Goal: Task Accomplishment & Management: Use online tool/utility

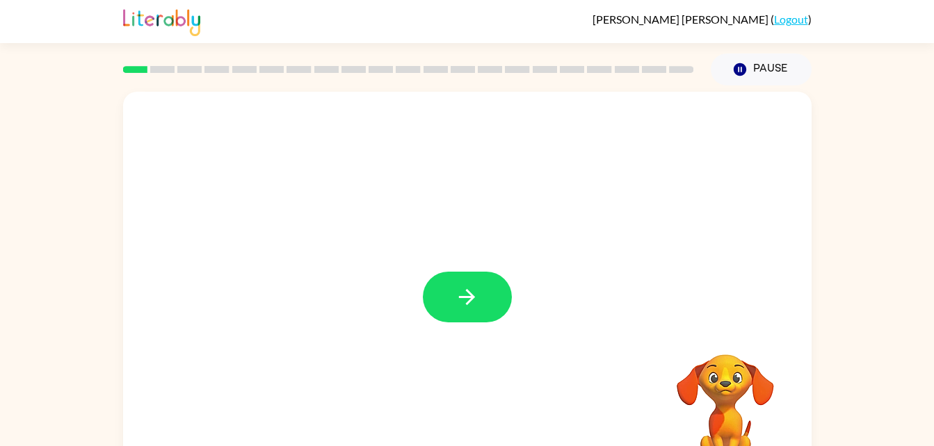
click at [444, 302] on button "button" at bounding box center [467, 297] width 89 height 51
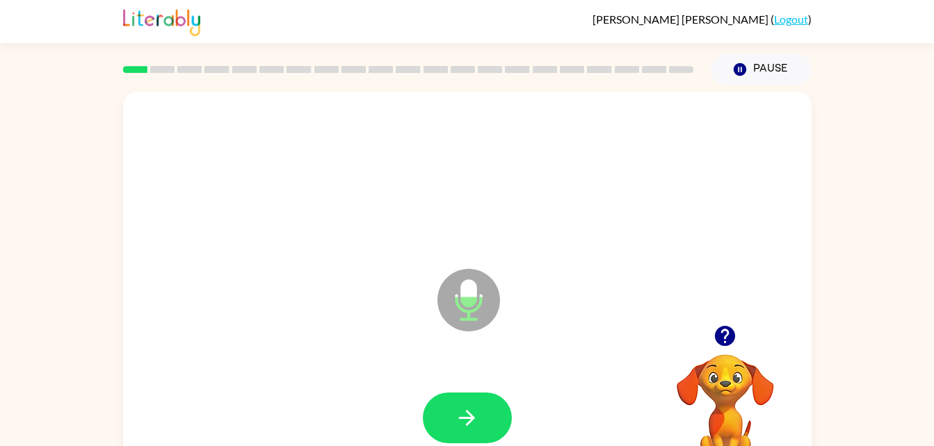
click at [469, 297] on icon "Microphone The Microphone is here when it is your turn to talk" at bounding box center [538, 318] width 209 height 104
click at [469, 298] on icon "Microphone The Microphone is here when it is your turn to talk" at bounding box center [538, 318] width 209 height 104
click at [469, 297] on icon "Microphone The Microphone is here when it is your turn to talk" at bounding box center [538, 318] width 209 height 104
click at [472, 414] on icon "button" at bounding box center [467, 418] width 24 height 24
click at [458, 414] on icon "button" at bounding box center [467, 418] width 24 height 24
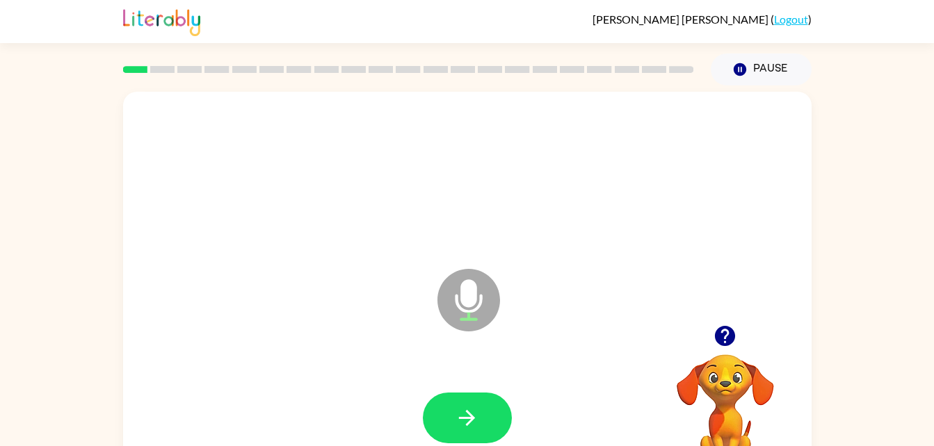
click at [767, 61] on button "Pause Pause" at bounding box center [761, 70] width 101 height 32
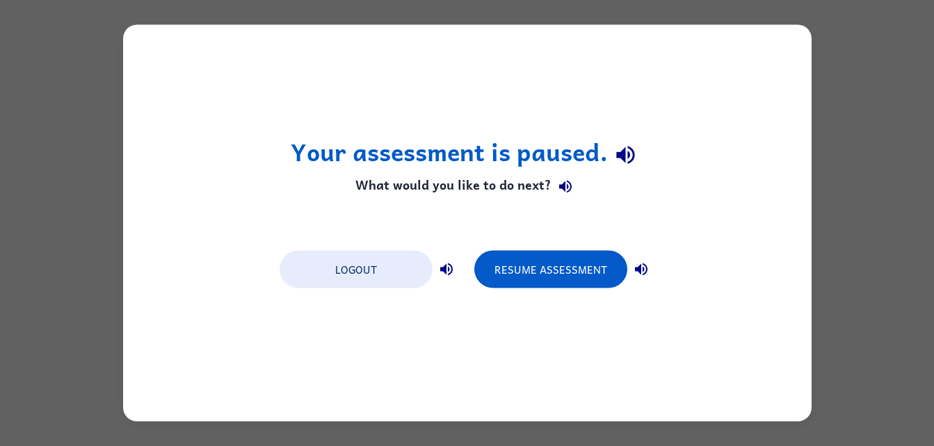
click at [765, 67] on div "Your assessment is paused. What would you like to do next? Logout Resume Assess…" at bounding box center [467, 223] width 688 height 397
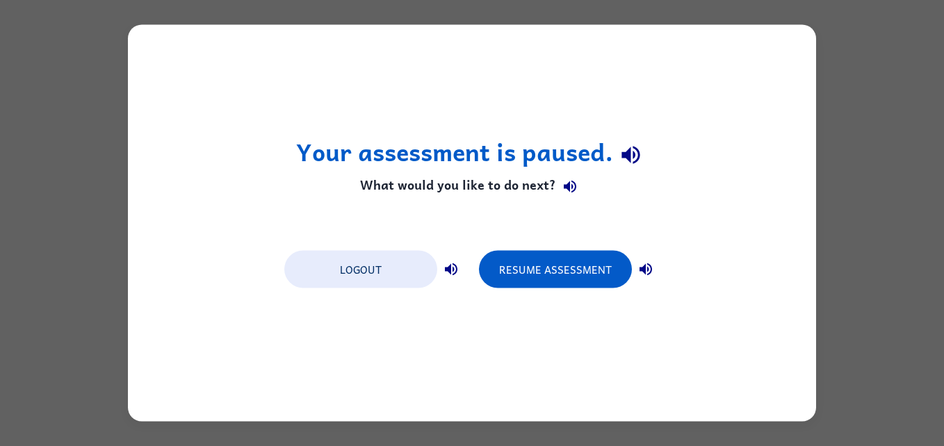
click at [612, 264] on button "Resume Assessment" at bounding box center [555, 270] width 153 height 38
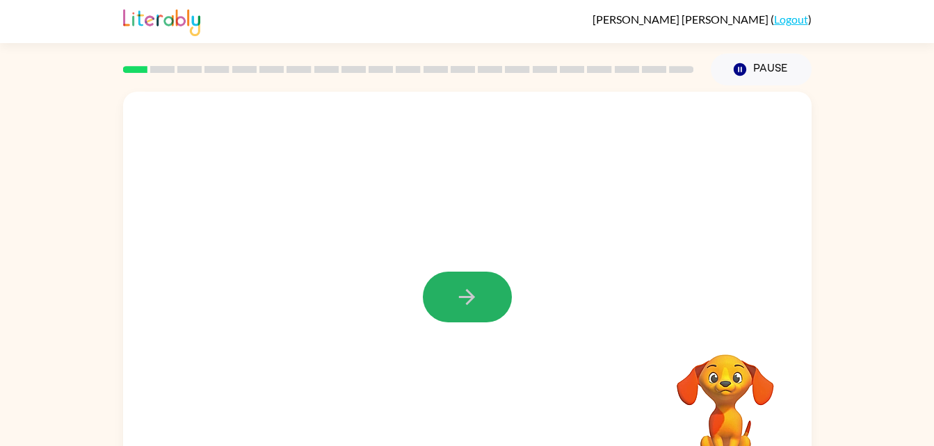
click at [476, 298] on icon "button" at bounding box center [467, 297] width 24 height 24
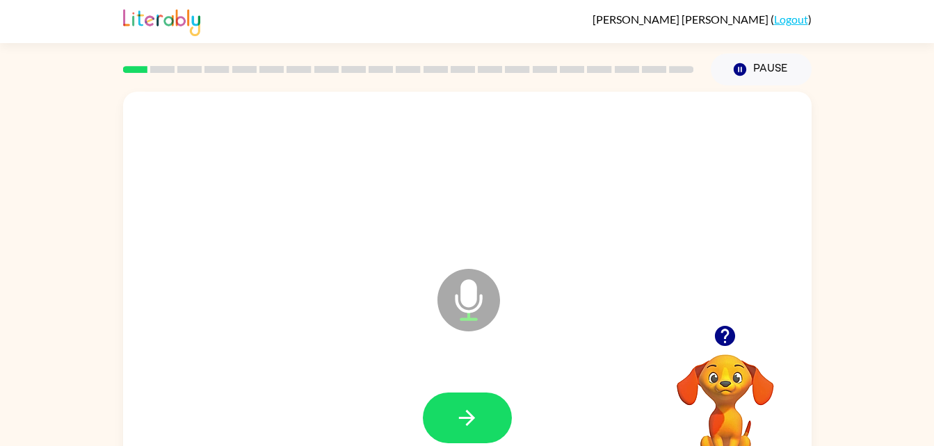
drag, startPoint x: 447, startPoint y: 309, endPoint x: 454, endPoint y: 298, distance: 13.1
click at [454, 298] on icon at bounding box center [468, 300] width 63 height 63
drag, startPoint x: 454, startPoint y: 298, endPoint x: 499, endPoint y: 403, distance: 114.1
click at [499, 403] on div "Microphone The Microphone is here when it is your turn to talk" at bounding box center [467, 290] width 688 height 397
click at [499, 404] on button "button" at bounding box center [467, 418] width 89 height 51
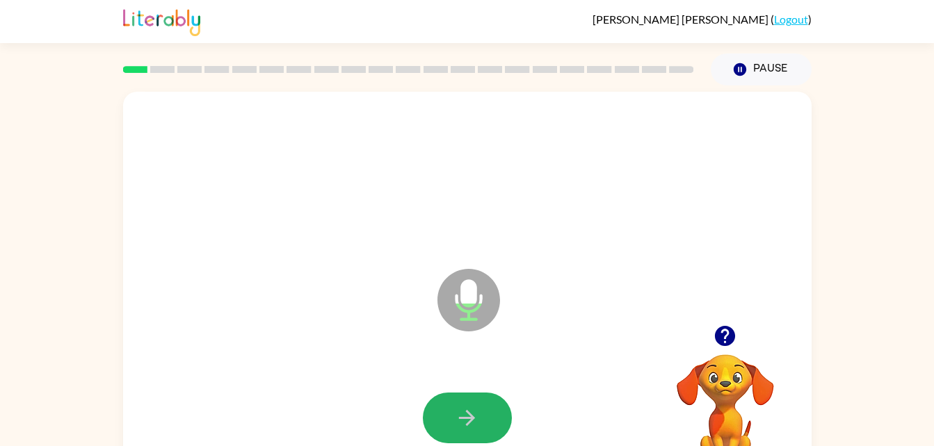
click at [472, 411] on icon "button" at bounding box center [467, 418] width 24 height 24
click at [452, 409] on button "button" at bounding box center [467, 418] width 89 height 51
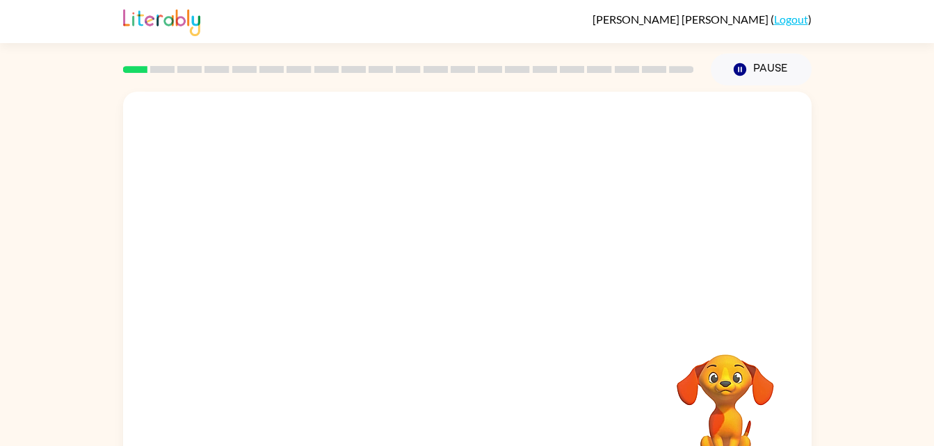
click at [749, 380] on video "Your browser must support playing .mp4 files to use Literably. Please try using…" at bounding box center [725, 402] width 139 height 139
click at [747, 380] on video "Your browser must support playing .mp4 files to use Literably. Please try using…" at bounding box center [725, 402] width 139 height 139
click at [345, 173] on div at bounding box center [467, 209] width 688 height 234
click at [732, 380] on video "Your browser must support playing .mp4 files to use Literably. Please try using…" at bounding box center [725, 402] width 139 height 139
click at [732, 379] on video "Your browser must support playing .mp4 files to use Literably. Please try using…" at bounding box center [725, 402] width 139 height 139
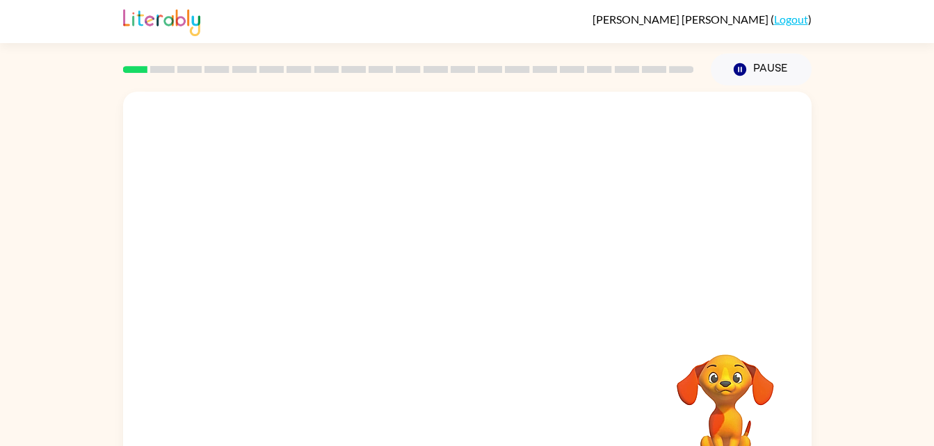
drag, startPoint x: 732, startPoint y: 379, endPoint x: 695, endPoint y: 348, distance: 47.9
click at [681, 371] on video "Your browser must support playing .mp4 files to use Literably. Please try using…" at bounding box center [725, 402] width 139 height 139
click at [741, 65] on icon "button" at bounding box center [739, 69] width 13 height 13
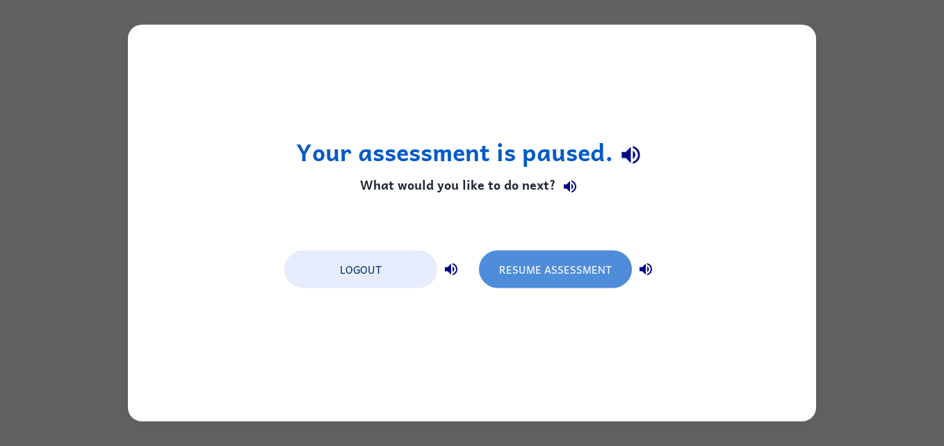
click at [538, 273] on button "Resume Assessment" at bounding box center [555, 270] width 153 height 38
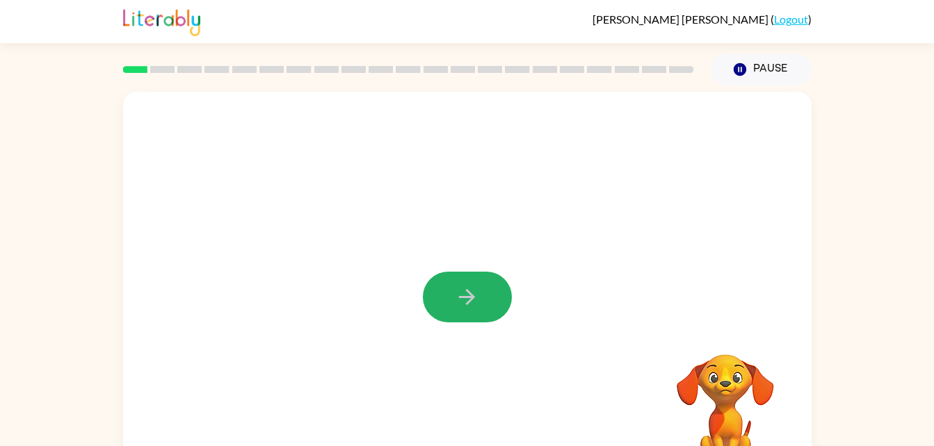
click at [459, 287] on icon "button" at bounding box center [467, 297] width 24 height 24
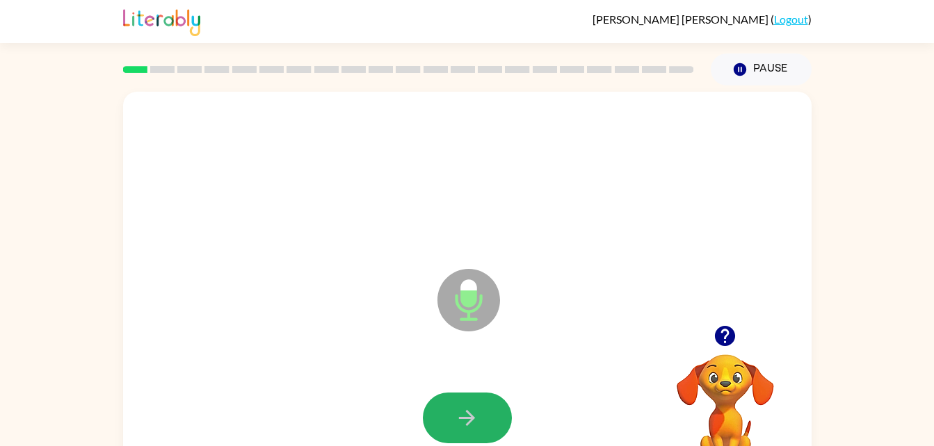
click at [437, 396] on button "button" at bounding box center [467, 418] width 89 height 51
click at [433, 396] on div at bounding box center [467, 418] width 89 height 51
click at [459, 428] on icon "button" at bounding box center [467, 418] width 24 height 24
click at [491, 412] on button "button" at bounding box center [467, 418] width 89 height 51
click at [473, 397] on button "button" at bounding box center [467, 418] width 89 height 51
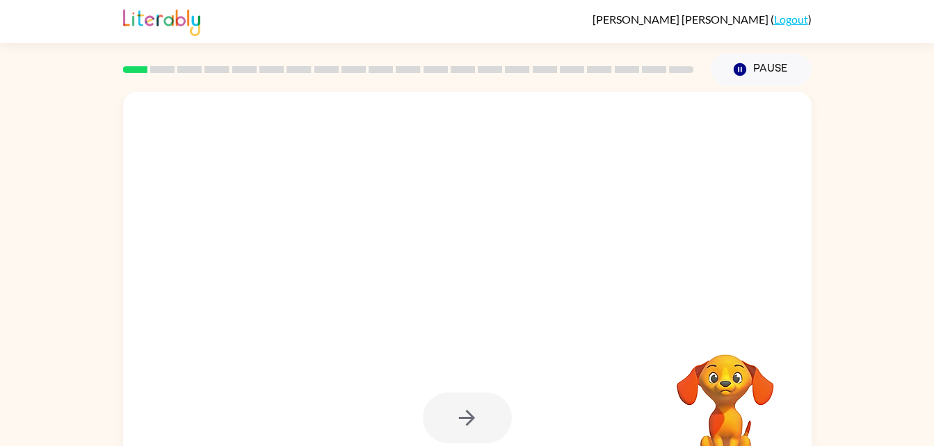
click at [471, 403] on div at bounding box center [467, 418] width 89 height 51
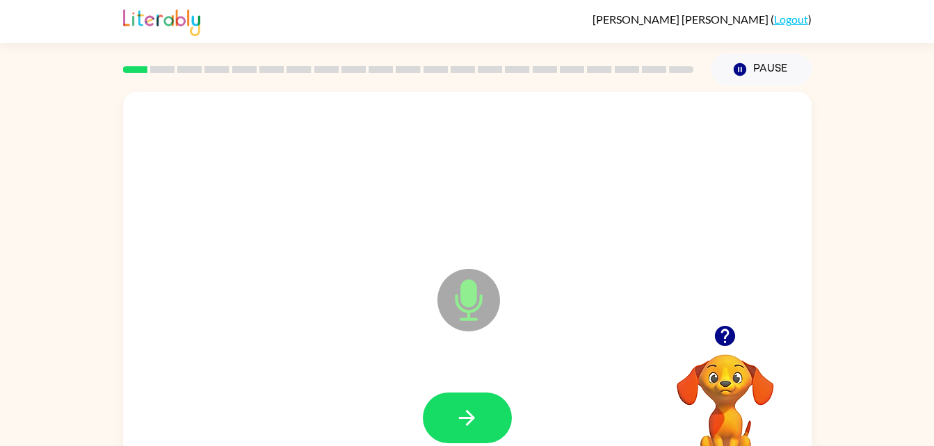
click at [481, 407] on button "button" at bounding box center [467, 418] width 89 height 51
click at [488, 422] on button "button" at bounding box center [467, 418] width 89 height 51
click at [456, 424] on icon "button" at bounding box center [467, 418] width 24 height 24
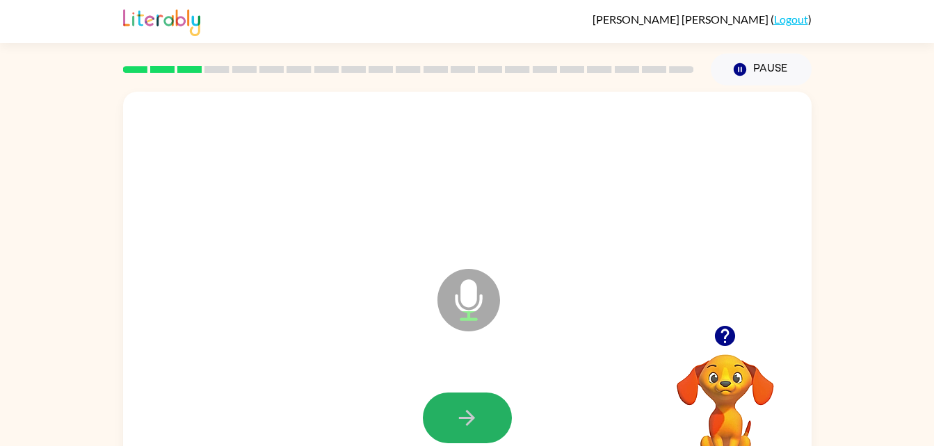
click at [453, 414] on button "button" at bounding box center [467, 418] width 89 height 51
drag, startPoint x: 453, startPoint y: 414, endPoint x: 430, endPoint y: 427, distance: 26.5
click at [430, 427] on button "button" at bounding box center [467, 418] width 89 height 51
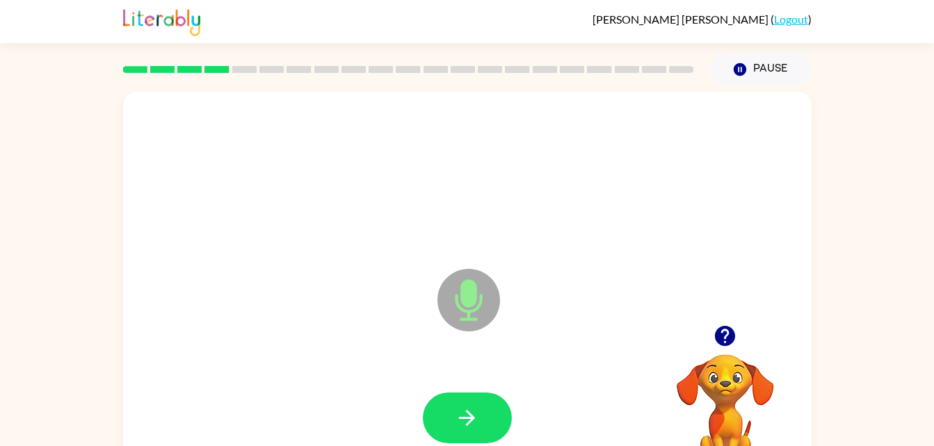
click at [476, 424] on icon "button" at bounding box center [467, 418] width 24 height 24
click at [495, 393] on div at bounding box center [467, 418] width 89 height 51
click at [494, 403] on button "button" at bounding box center [467, 418] width 89 height 51
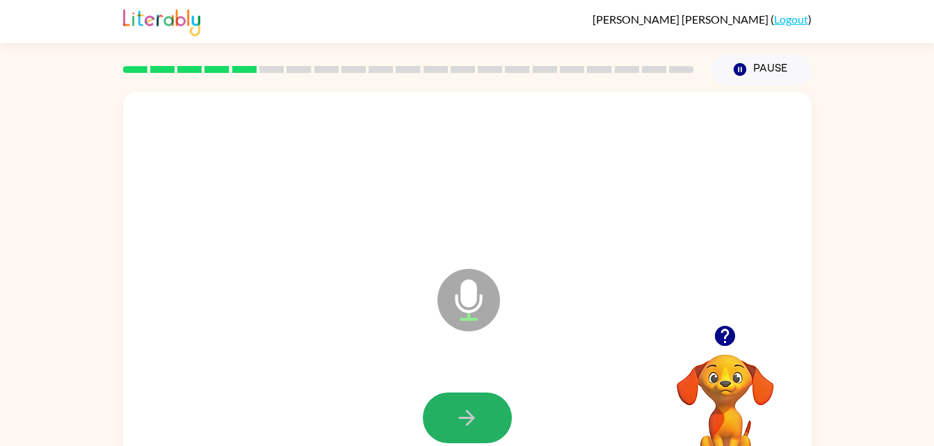
click at [458, 396] on button "button" at bounding box center [467, 418] width 89 height 51
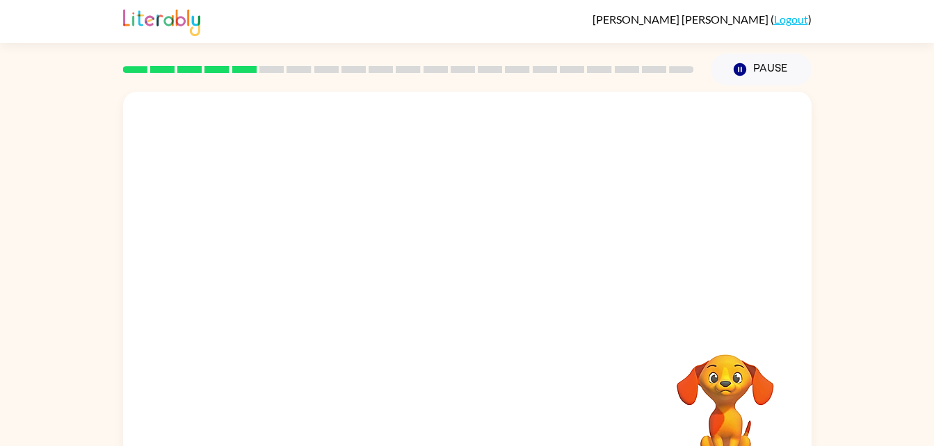
click at [616, 221] on div at bounding box center [467, 209] width 688 height 234
click at [818, 97] on div "Your browser must support playing .mp4 files to use Literably. Please try using…" at bounding box center [467, 287] width 934 height 403
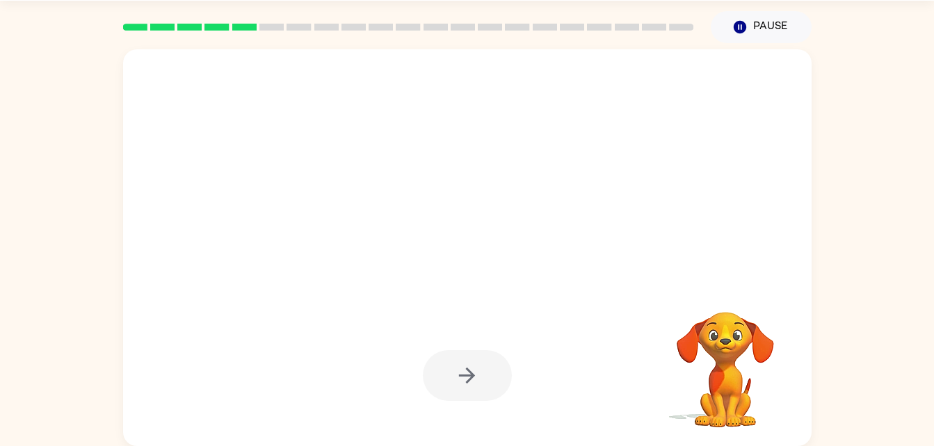
scroll to position [42, 0]
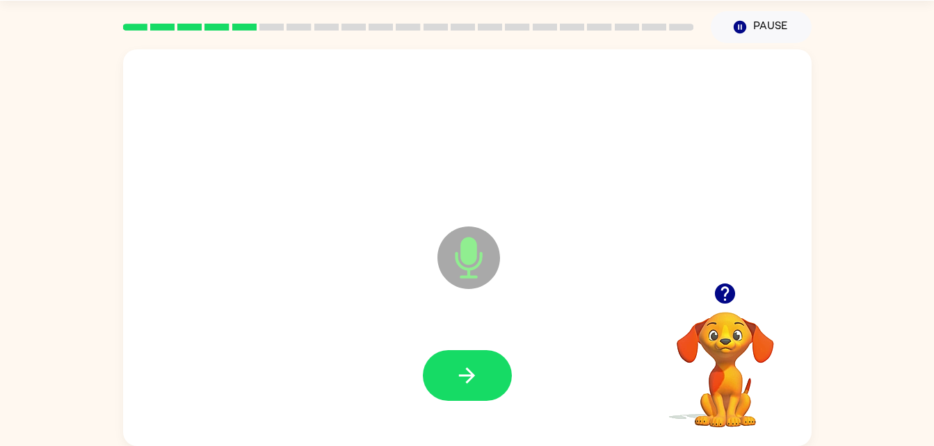
click at [908, 220] on div "Microphone The Microphone is here when it is your turn to talk Your browser mus…" at bounding box center [467, 244] width 934 height 403
click at [857, 176] on div "Microphone The Microphone is here when it is your turn to talk Your browser mus…" at bounding box center [467, 244] width 934 height 403
click at [469, 385] on button "button" at bounding box center [467, 376] width 89 height 51
click at [472, 378] on icon "button" at bounding box center [467, 376] width 16 height 16
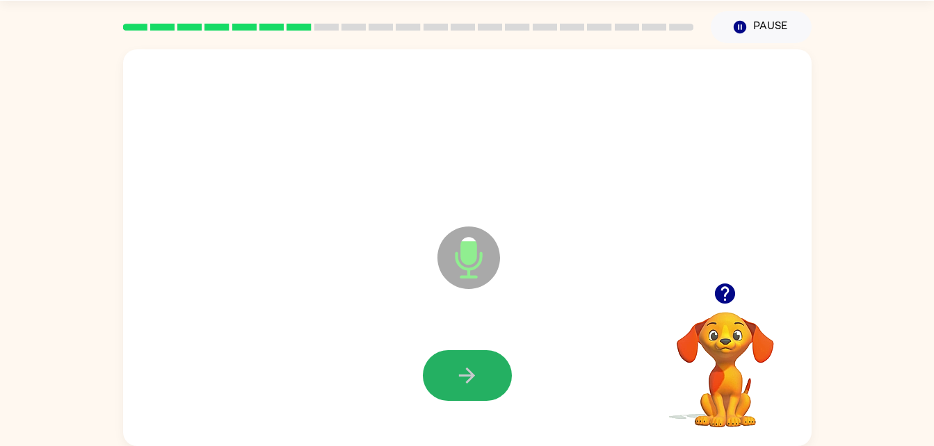
click at [468, 368] on icon "button" at bounding box center [467, 376] width 24 height 24
click at [456, 384] on icon "button" at bounding box center [467, 376] width 24 height 24
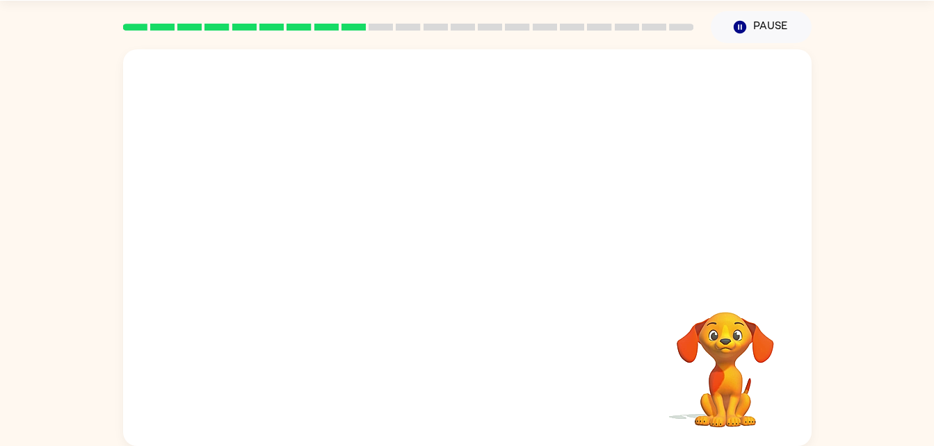
scroll to position [41, 0]
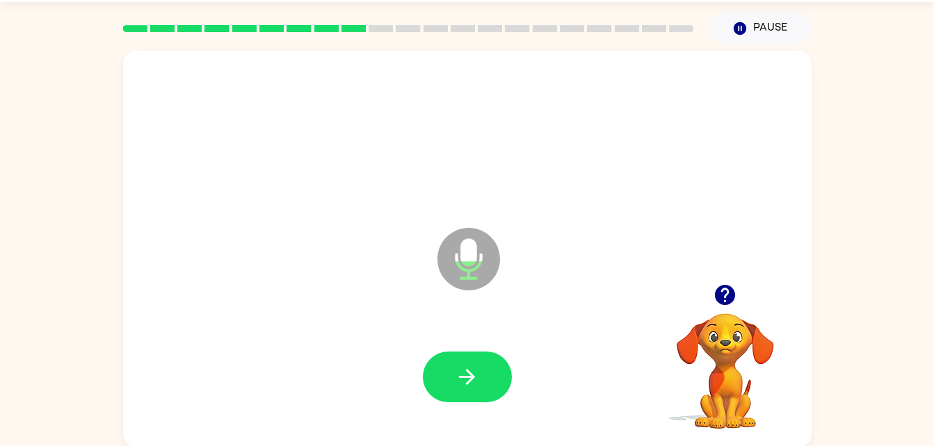
click at [459, 397] on button "button" at bounding box center [467, 377] width 89 height 51
click at [447, 394] on button "button" at bounding box center [467, 377] width 89 height 51
click at [481, 364] on button "button" at bounding box center [467, 377] width 89 height 51
click at [470, 357] on button "button" at bounding box center [467, 377] width 89 height 51
click at [498, 376] on button "button" at bounding box center [467, 377] width 89 height 51
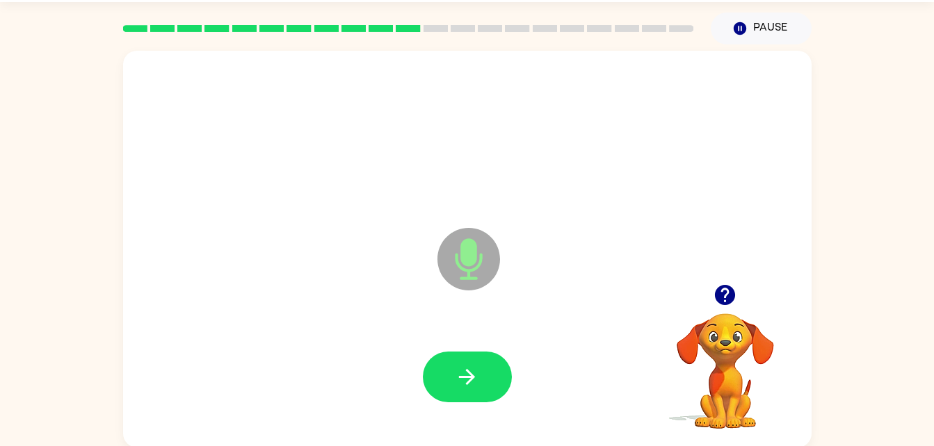
click at [471, 387] on icon "button" at bounding box center [467, 377] width 24 height 24
click at [478, 387] on icon "button" at bounding box center [467, 377] width 24 height 24
click at [447, 378] on button "button" at bounding box center [467, 377] width 89 height 51
click at [472, 366] on icon "button" at bounding box center [467, 377] width 24 height 24
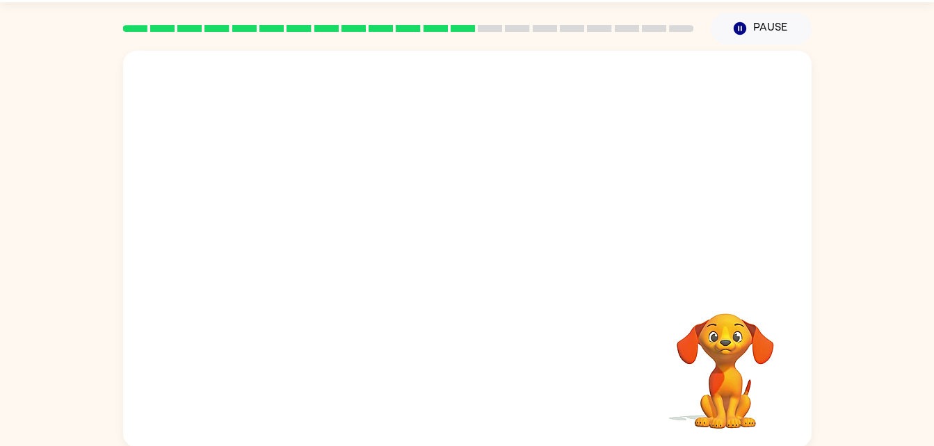
click at [463, 357] on div "Your browser must support playing .mp4 files to use Literably. Please try using…" at bounding box center [467, 249] width 688 height 397
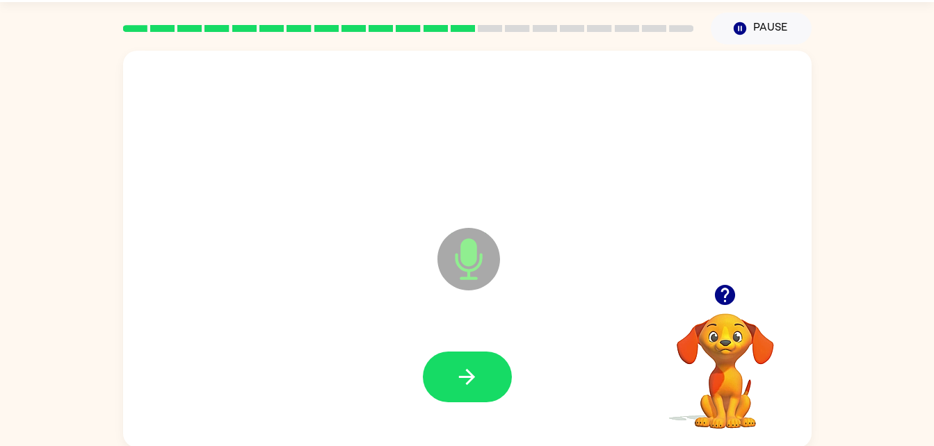
click at [478, 353] on button "button" at bounding box center [467, 377] width 89 height 51
click at [463, 378] on icon "button" at bounding box center [467, 377] width 16 height 16
click at [448, 370] on button "button" at bounding box center [467, 377] width 89 height 51
click at [464, 366] on icon "button" at bounding box center [467, 377] width 24 height 24
click at [456, 389] on button "button" at bounding box center [467, 377] width 89 height 51
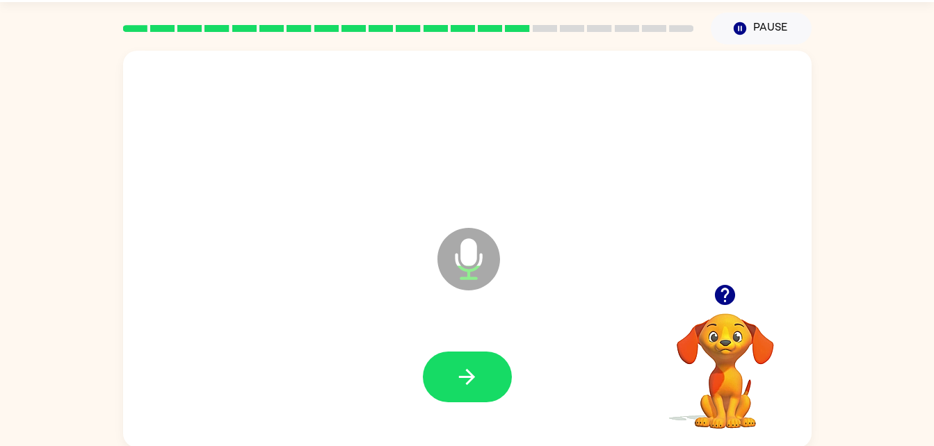
scroll to position [0, 0]
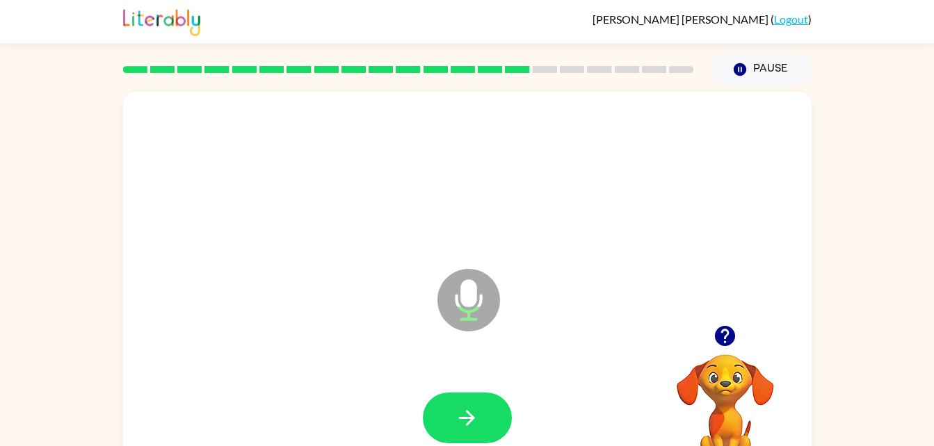
click at [485, 393] on button "button" at bounding box center [467, 418] width 89 height 51
click at [465, 397] on button "button" at bounding box center [467, 418] width 89 height 51
click at [472, 414] on icon "button" at bounding box center [467, 418] width 24 height 24
click at [478, 434] on button "button" at bounding box center [467, 418] width 89 height 51
click at [469, 409] on icon "button" at bounding box center [467, 418] width 24 height 24
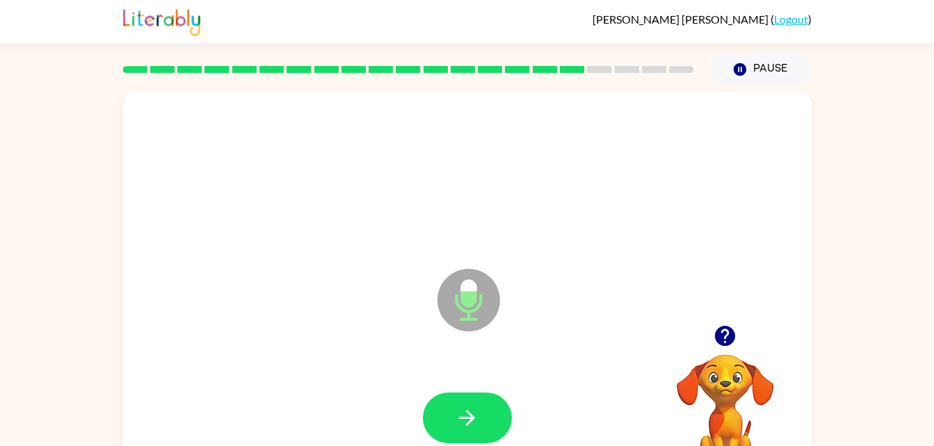
click at [468, 419] on icon "button" at bounding box center [467, 418] width 24 height 24
click at [470, 381] on div at bounding box center [467, 419] width 661 height 114
click at [475, 415] on icon "button" at bounding box center [467, 418] width 24 height 24
click at [485, 414] on button "button" at bounding box center [467, 418] width 89 height 51
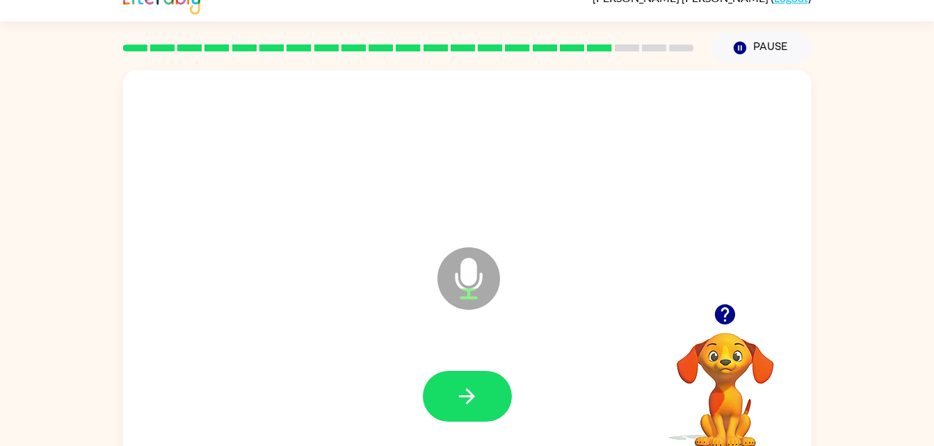
scroll to position [42, 0]
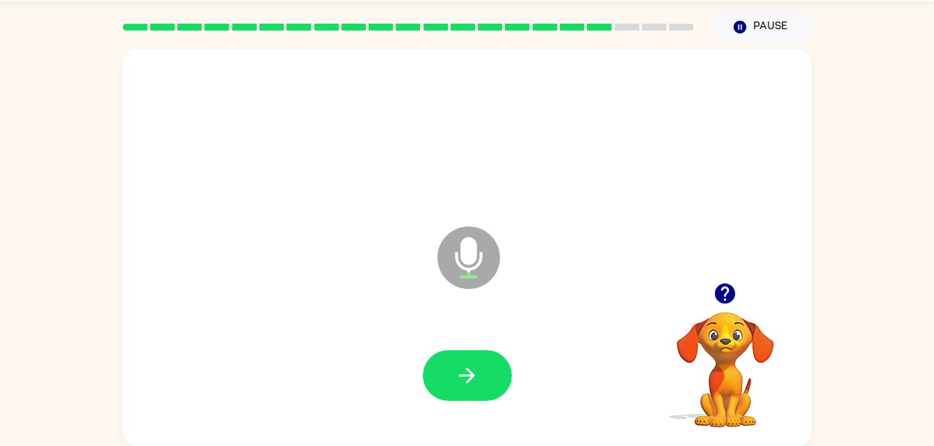
click at [483, 401] on button "button" at bounding box center [467, 376] width 89 height 51
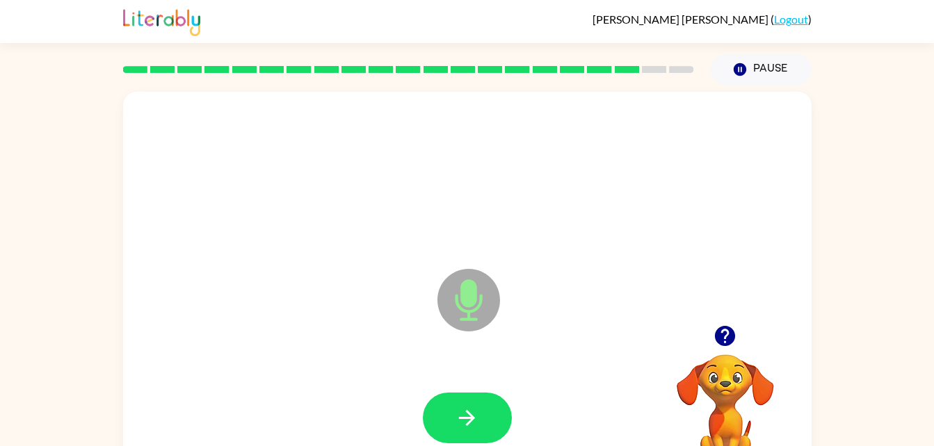
click at [455, 405] on button "button" at bounding box center [467, 418] width 89 height 51
click at [502, 424] on button "button" at bounding box center [467, 418] width 89 height 51
click at [448, 422] on button "button" at bounding box center [467, 418] width 89 height 51
drag, startPoint x: 467, startPoint y: 405, endPoint x: 472, endPoint y: 414, distance: 10.6
click at [472, 414] on button "button" at bounding box center [467, 418] width 89 height 51
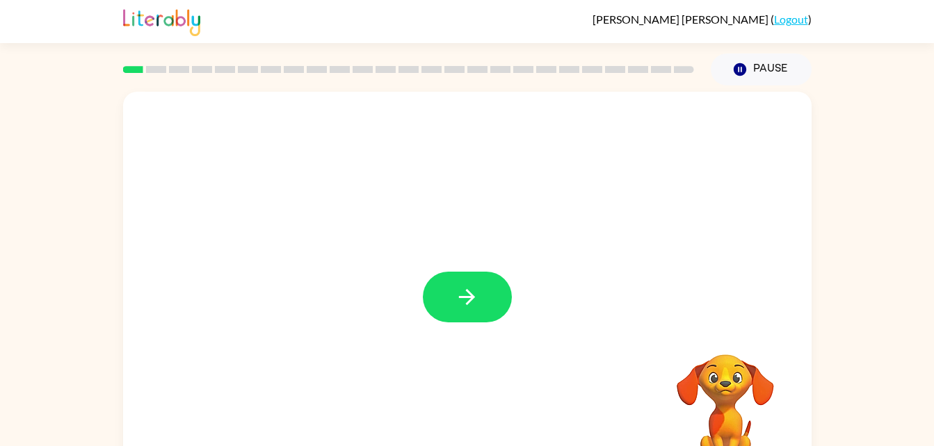
click at [462, 306] on icon "button" at bounding box center [467, 297] width 24 height 24
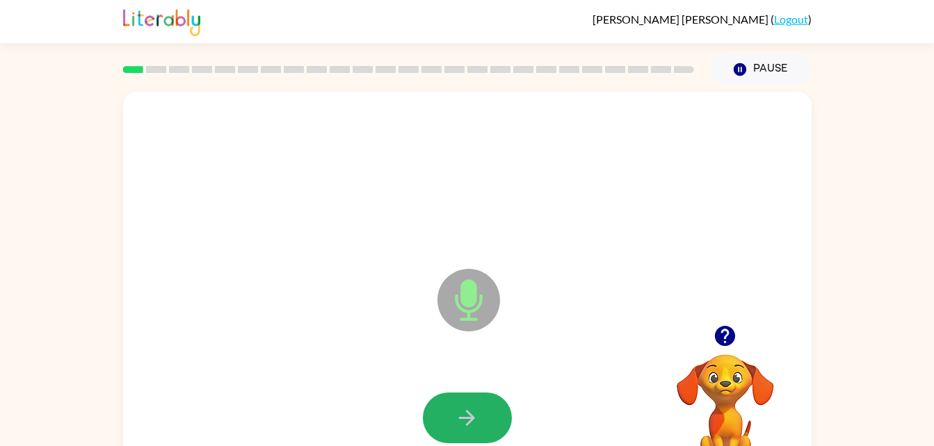
click at [443, 414] on button "button" at bounding box center [467, 418] width 89 height 51
click at [460, 419] on icon "button" at bounding box center [467, 418] width 16 height 16
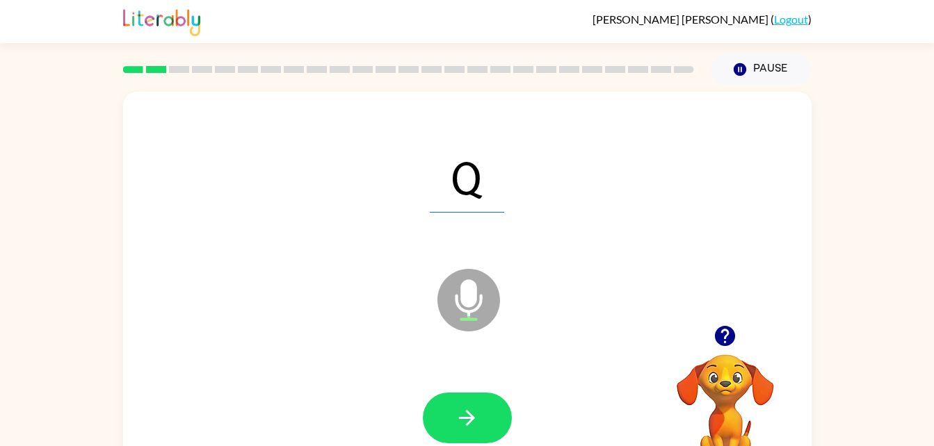
click at [463, 414] on icon "button" at bounding box center [467, 418] width 24 height 24
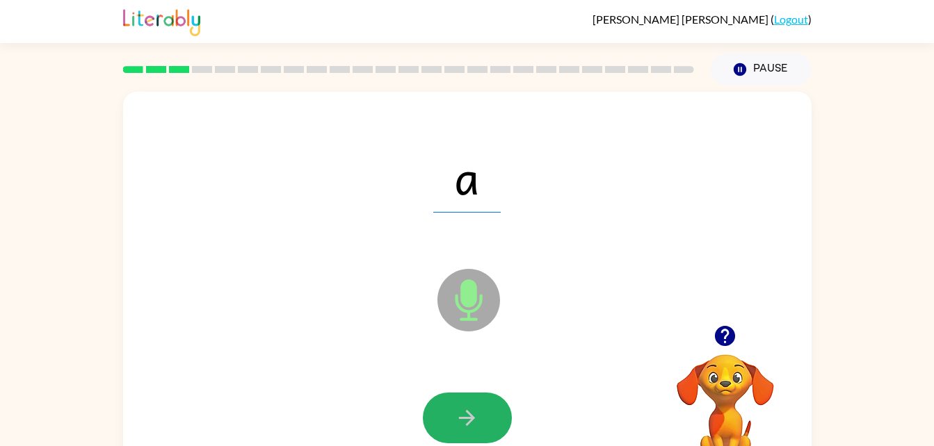
click at [463, 421] on icon "button" at bounding box center [467, 418] width 24 height 24
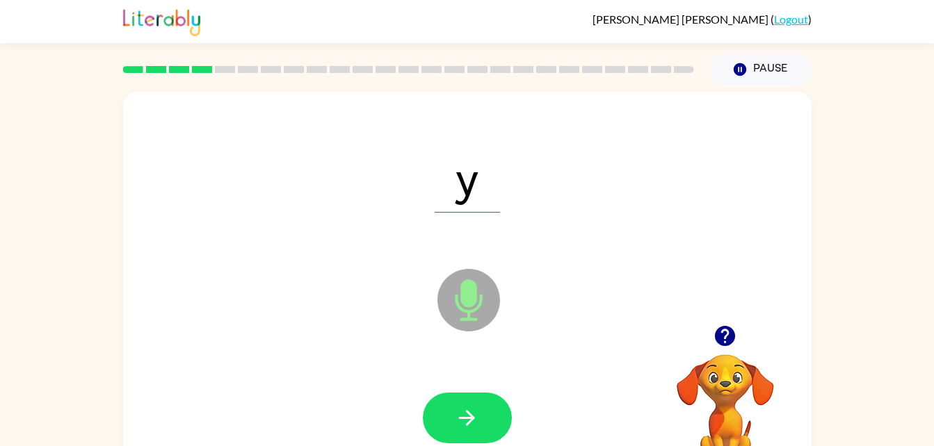
click at [465, 417] on icon "button" at bounding box center [467, 418] width 16 height 16
click at [510, 419] on button "button" at bounding box center [467, 418] width 89 height 51
click at [444, 425] on button "button" at bounding box center [467, 418] width 89 height 51
click at [444, 442] on button "button" at bounding box center [467, 418] width 89 height 51
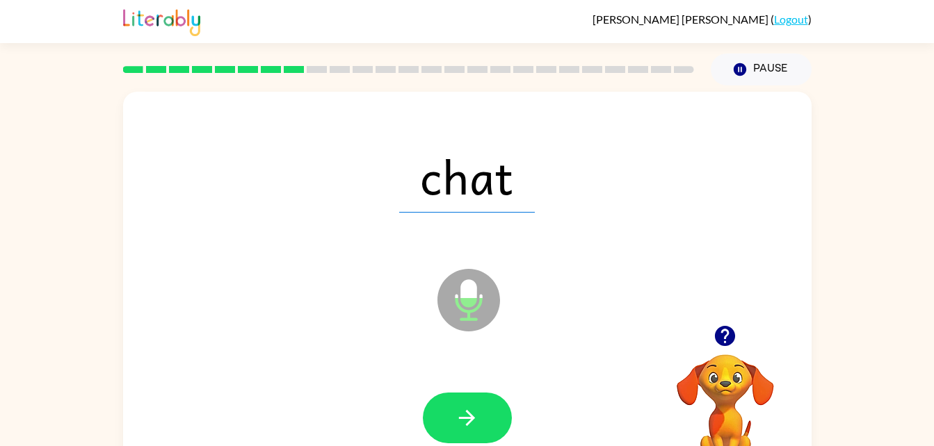
click at [443, 439] on button "button" at bounding box center [467, 418] width 89 height 51
click at [477, 394] on div at bounding box center [467, 418] width 89 height 51
click at [458, 428] on icon "button" at bounding box center [467, 418] width 24 height 24
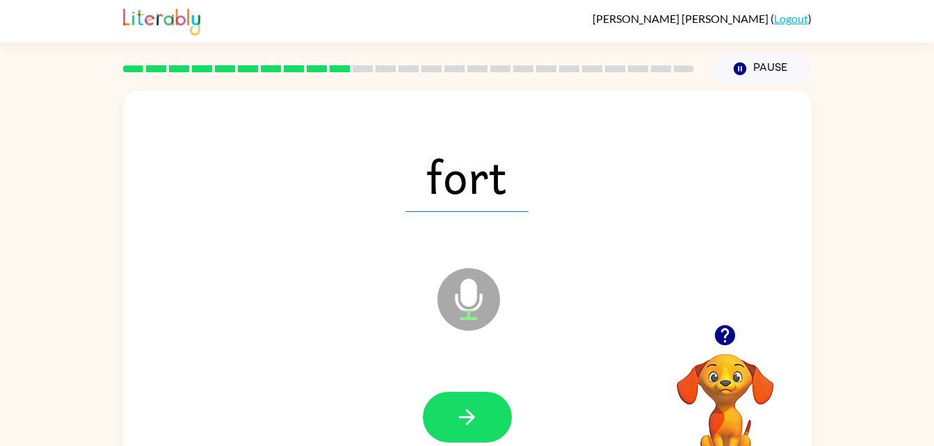
click at [423, 410] on div at bounding box center [467, 417] width 89 height 51
click at [488, 396] on button "button" at bounding box center [467, 417] width 89 height 51
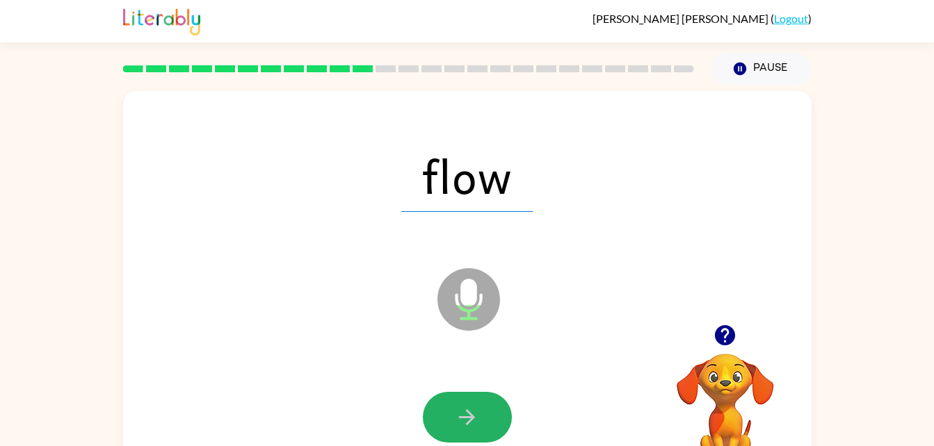
click at [456, 412] on icon "button" at bounding box center [467, 417] width 24 height 24
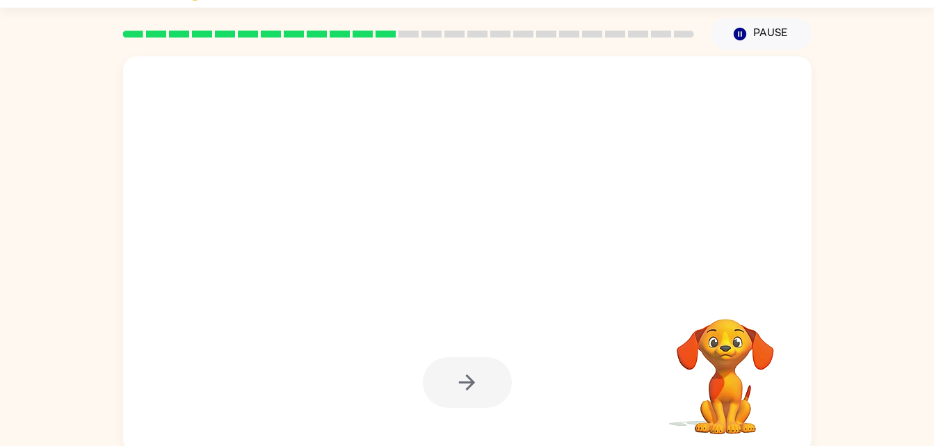
scroll to position [36, 0]
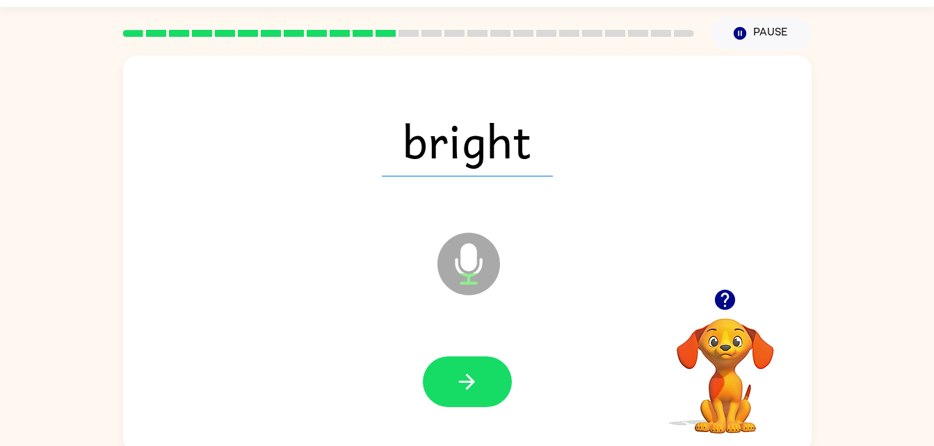
click at [476, 382] on icon "button" at bounding box center [467, 382] width 24 height 24
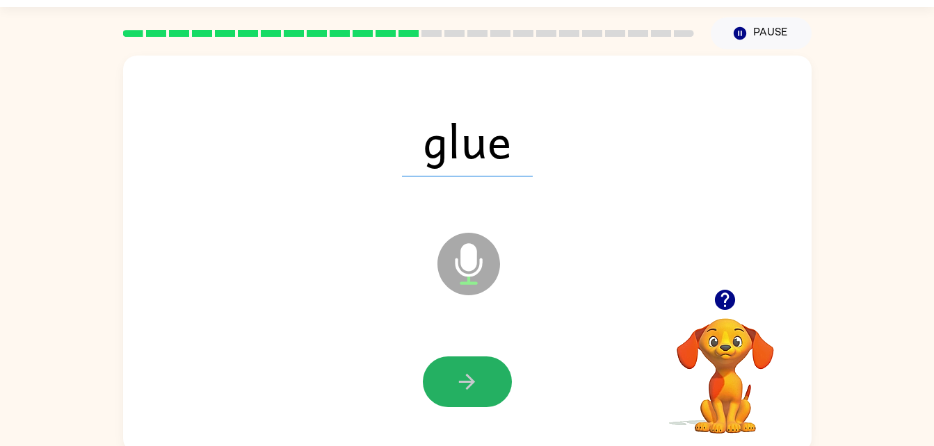
click at [473, 387] on icon "button" at bounding box center [467, 382] width 24 height 24
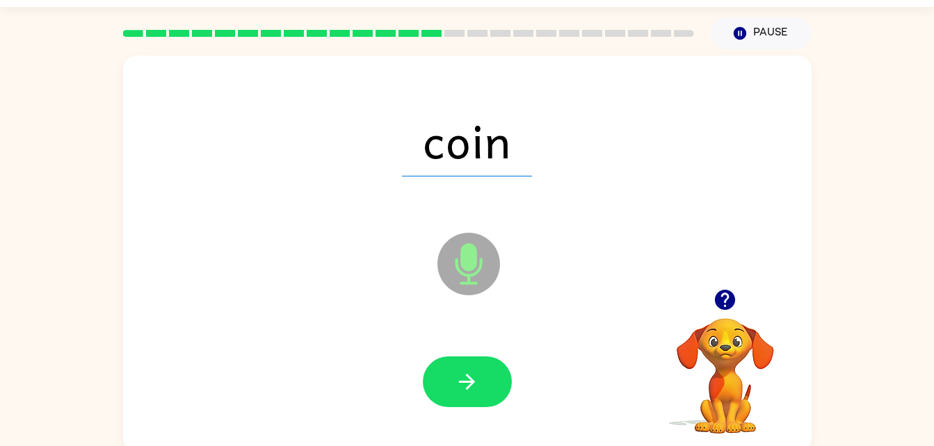
click at [478, 382] on icon "button" at bounding box center [467, 382] width 24 height 24
click at [476, 370] on icon "button" at bounding box center [467, 382] width 24 height 24
click at [473, 382] on icon "button" at bounding box center [467, 382] width 16 height 16
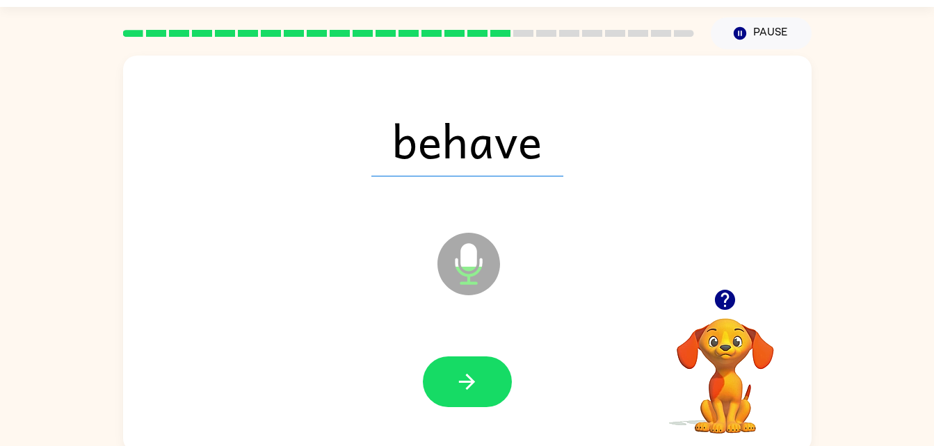
click at [451, 378] on button "button" at bounding box center [467, 382] width 89 height 51
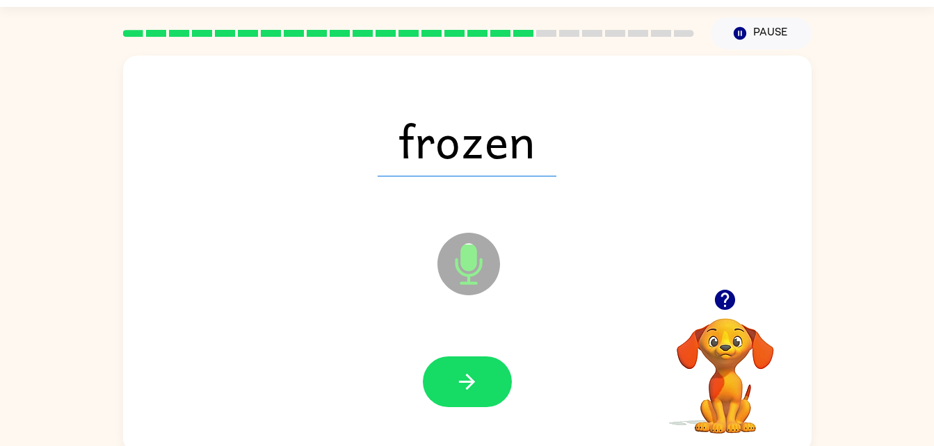
click at [444, 368] on button "button" at bounding box center [467, 382] width 89 height 51
click at [465, 385] on icon "button" at bounding box center [467, 382] width 24 height 24
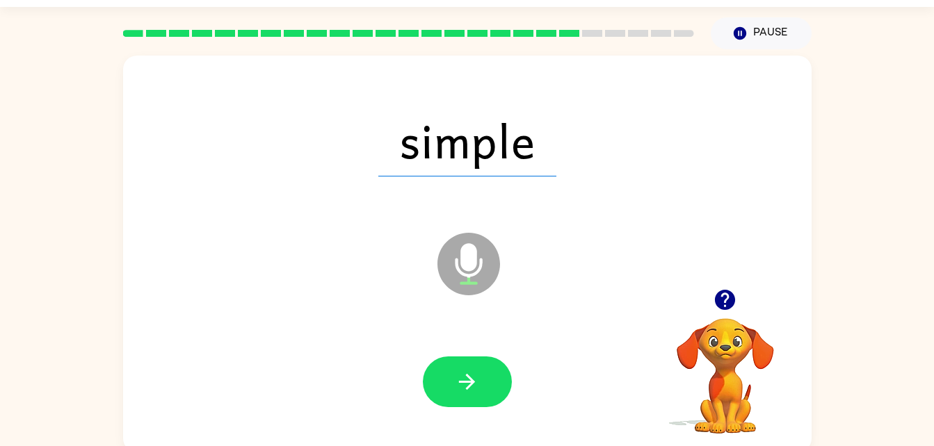
click at [497, 399] on button "button" at bounding box center [467, 382] width 89 height 51
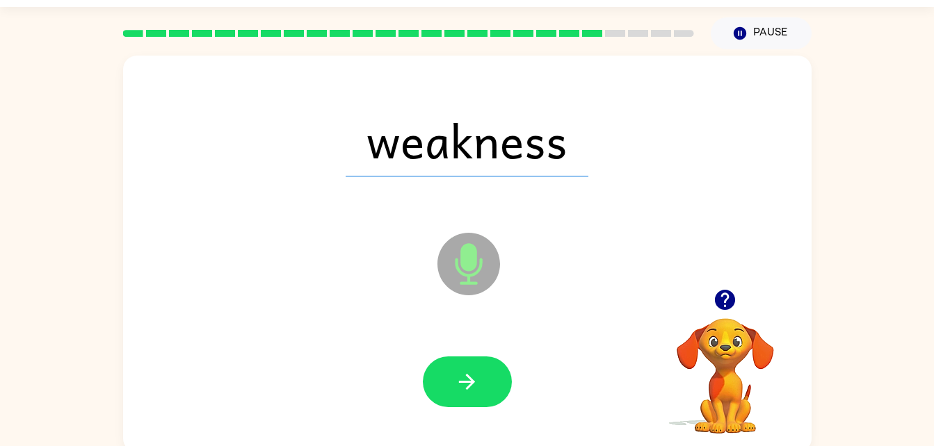
click at [448, 372] on button "button" at bounding box center [467, 382] width 89 height 51
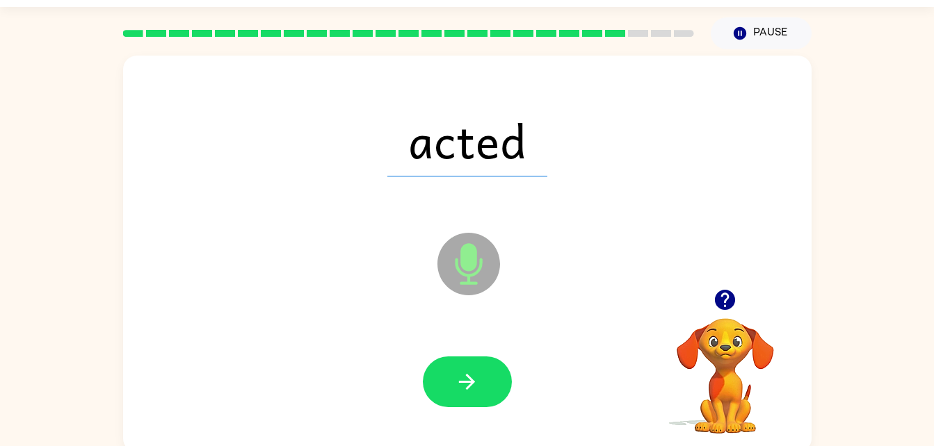
click at [449, 394] on button "button" at bounding box center [467, 382] width 89 height 51
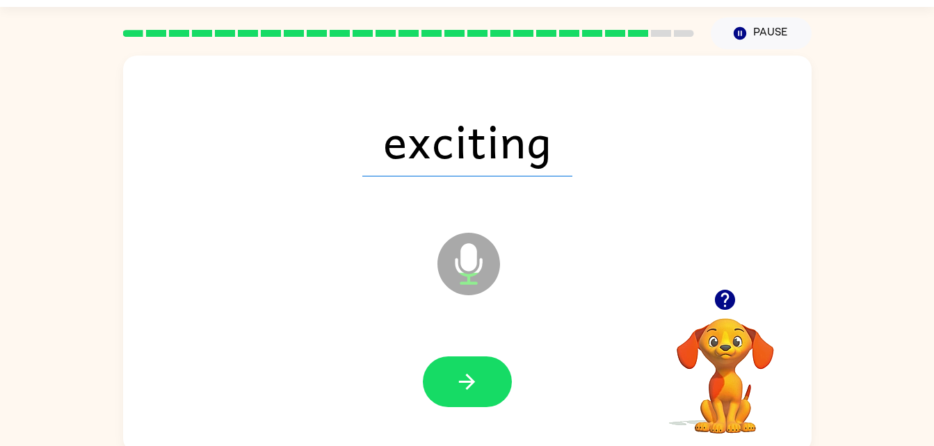
click at [453, 392] on button "button" at bounding box center [467, 382] width 89 height 51
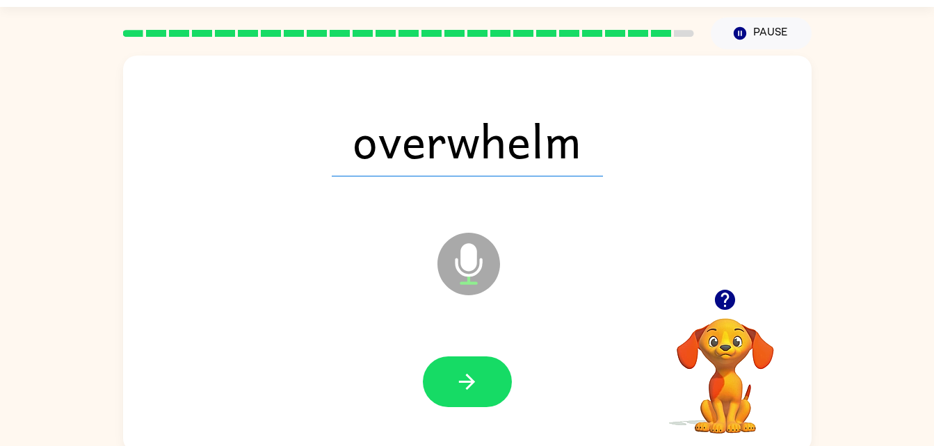
click at [490, 364] on button "button" at bounding box center [467, 382] width 89 height 51
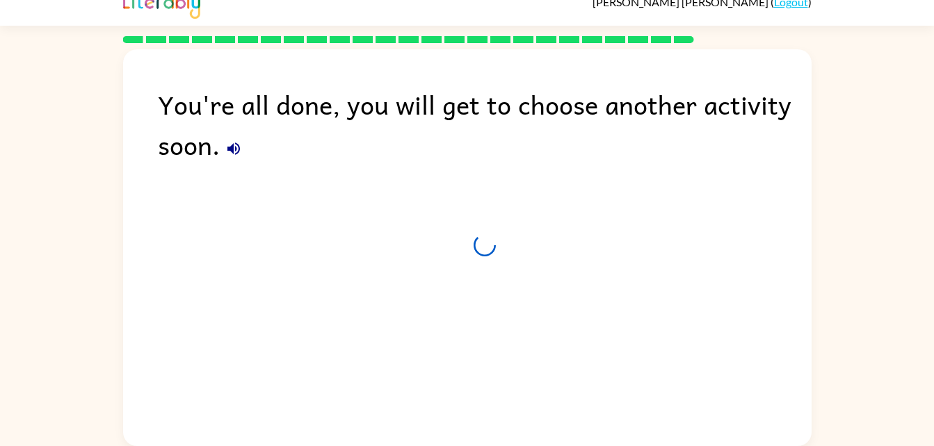
scroll to position [17, 0]
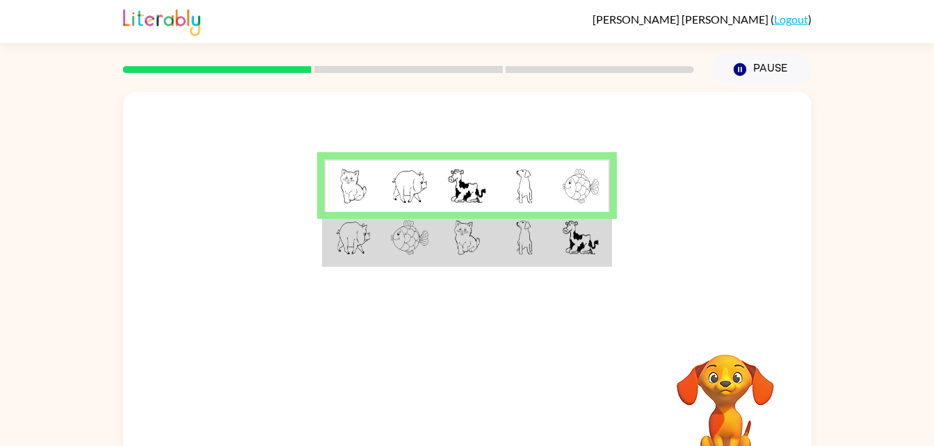
click at [582, 179] on img at bounding box center [581, 186] width 36 height 35
click at [533, 235] on td at bounding box center [524, 239] width 57 height 54
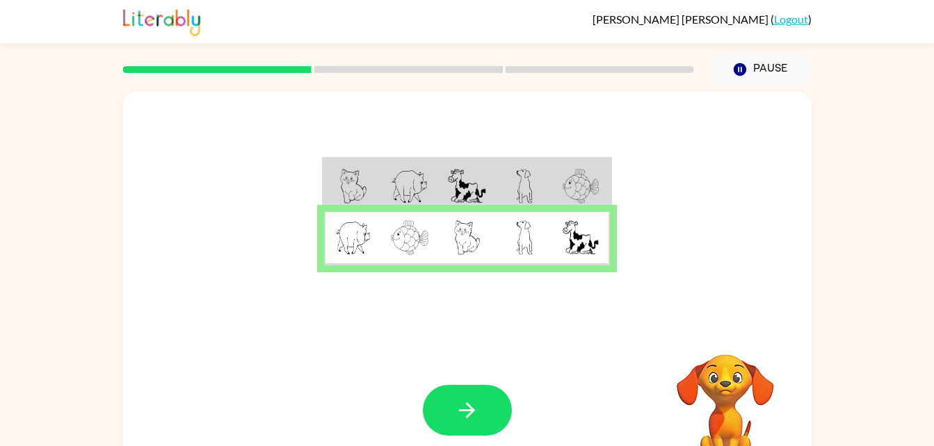
click at [481, 403] on button "button" at bounding box center [467, 410] width 89 height 51
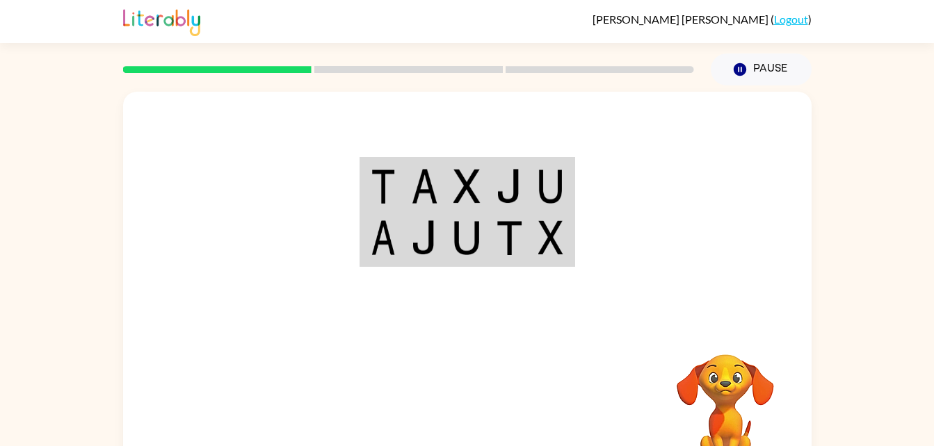
click at [773, 66] on button "Pause Pause" at bounding box center [761, 70] width 101 height 32
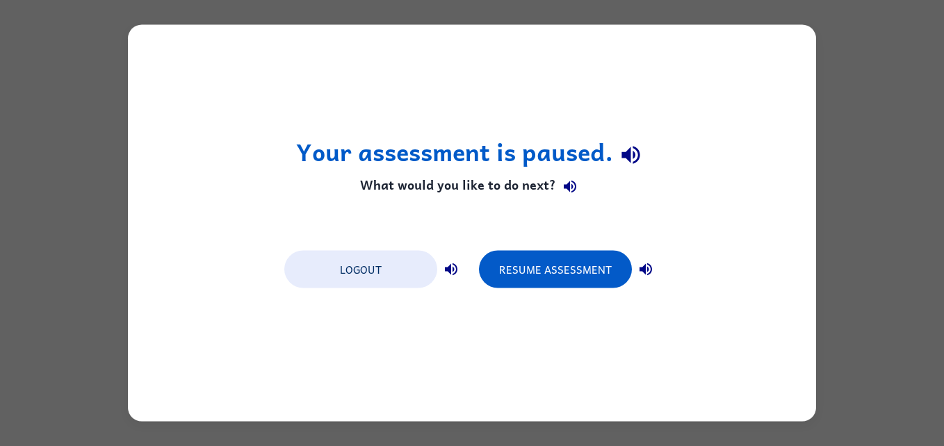
click at [571, 267] on button "Resume Assessment" at bounding box center [555, 270] width 153 height 38
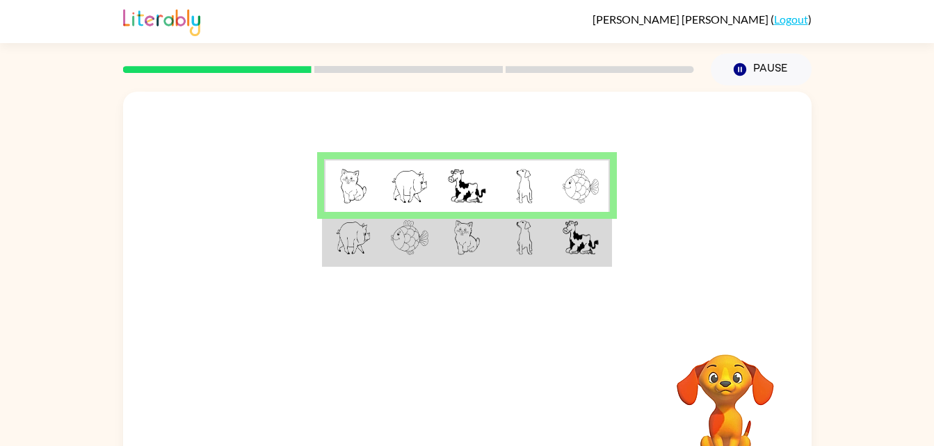
click at [454, 237] on img at bounding box center [467, 237] width 26 height 35
drag, startPoint x: 453, startPoint y: 237, endPoint x: 387, endPoint y: 250, distance: 67.9
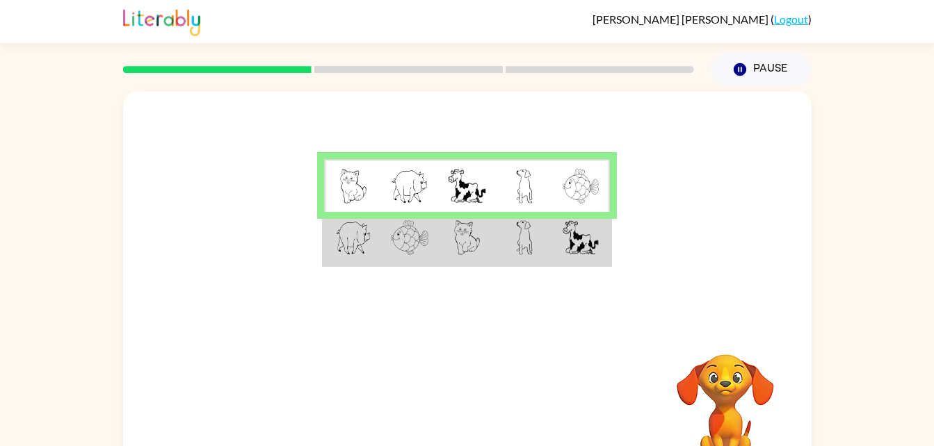
click at [387, 250] on td at bounding box center [409, 239] width 57 height 54
click at [494, 252] on td at bounding box center [466, 239] width 57 height 54
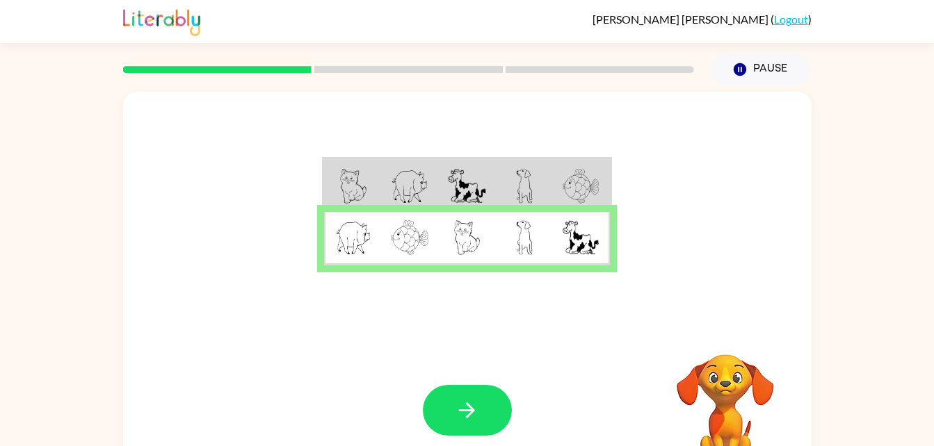
click at [483, 405] on button "button" at bounding box center [467, 410] width 89 height 51
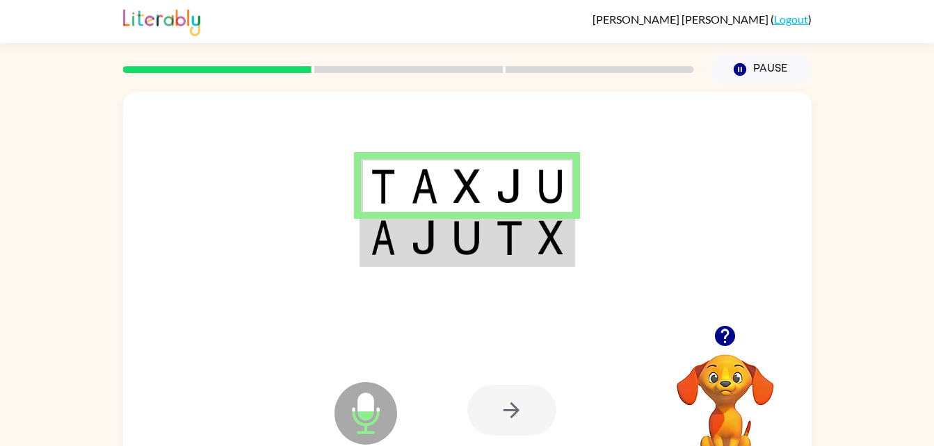
click at [504, 424] on div at bounding box center [511, 410] width 89 height 51
click at [386, 417] on icon at bounding box center [366, 413] width 63 height 63
click at [459, 252] on img at bounding box center [466, 237] width 26 height 35
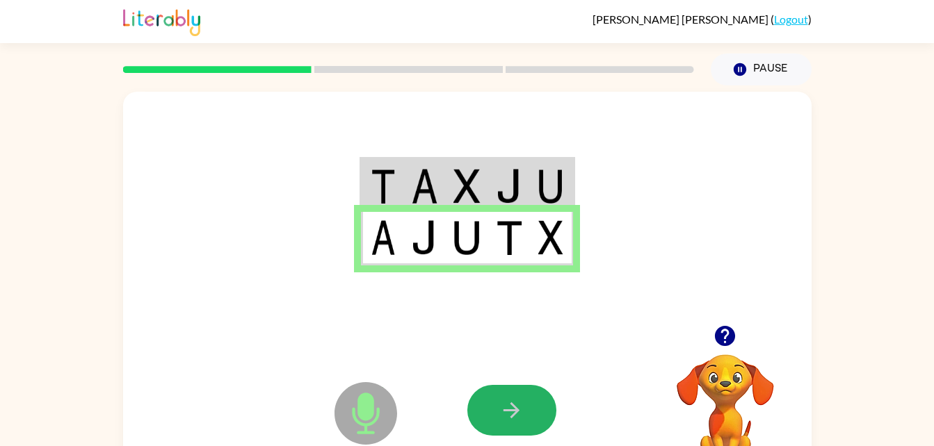
click at [490, 425] on button "button" at bounding box center [511, 410] width 89 height 51
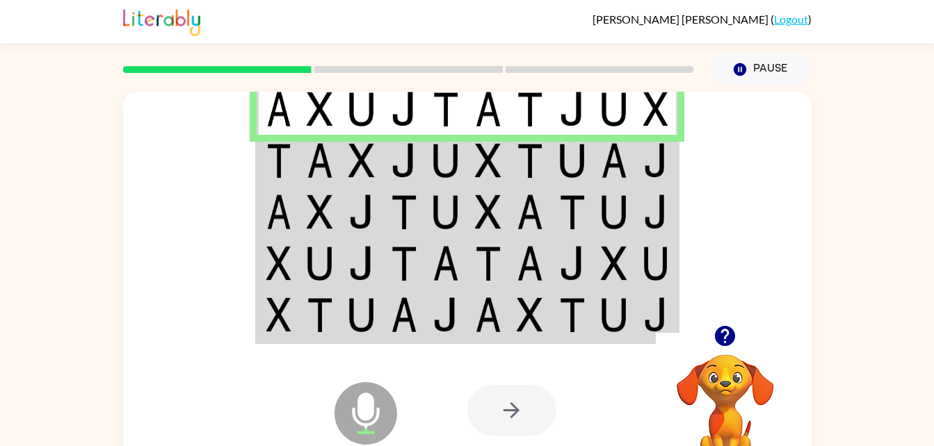
click at [485, 159] on img at bounding box center [488, 160] width 26 height 35
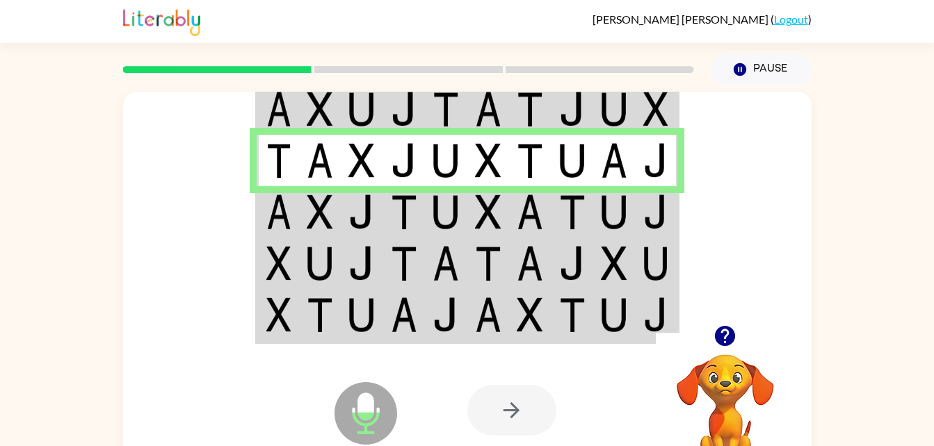
click at [480, 206] on img at bounding box center [488, 212] width 26 height 35
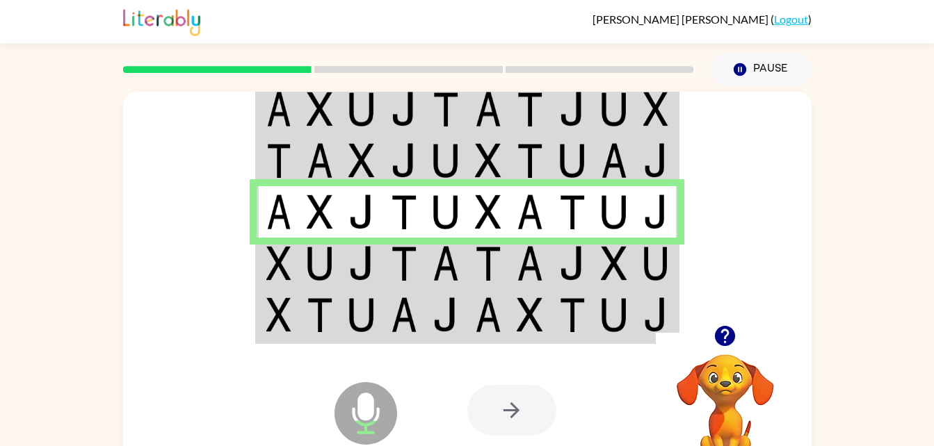
click at [412, 284] on td at bounding box center [404, 263] width 42 height 51
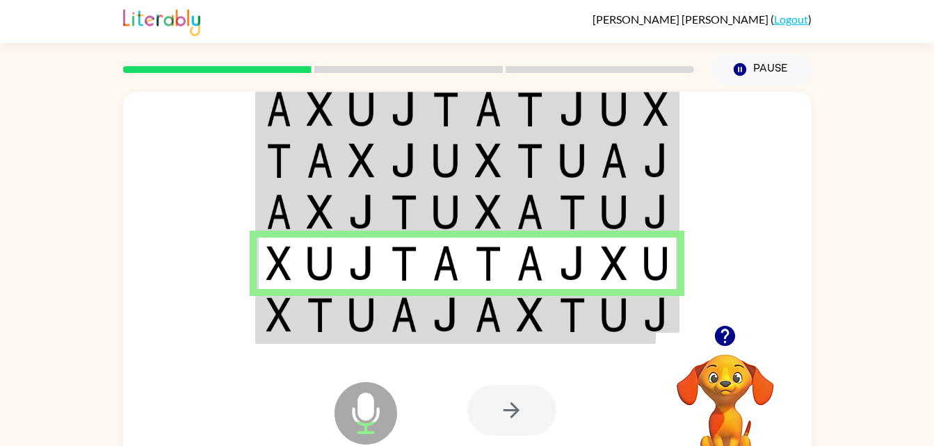
click at [465, 338] on div "Microphone The Microphone is here when it is your turn to talk Your browser mus…" at bounding box center [467, 410] width 688 height 156
click at [519, 326] on img at bounding box center [530, 315] width 26 height 35
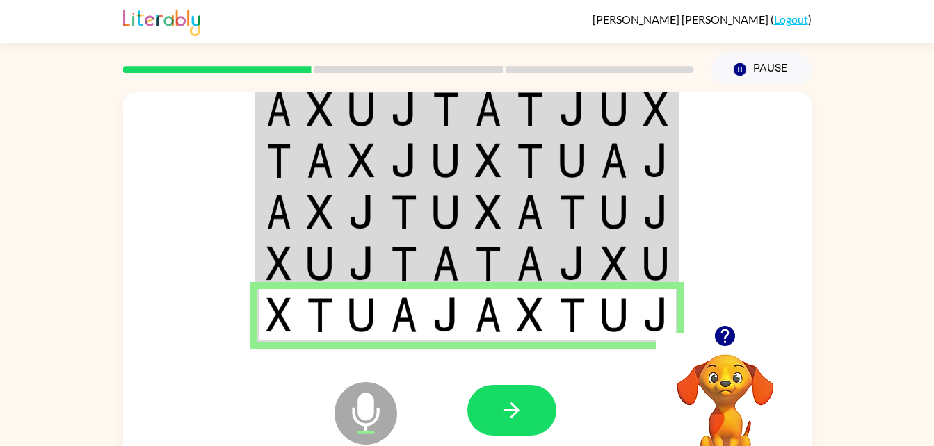
click at [528, 421] on button "button" at bounding box center [511, 410] width 89 height 51
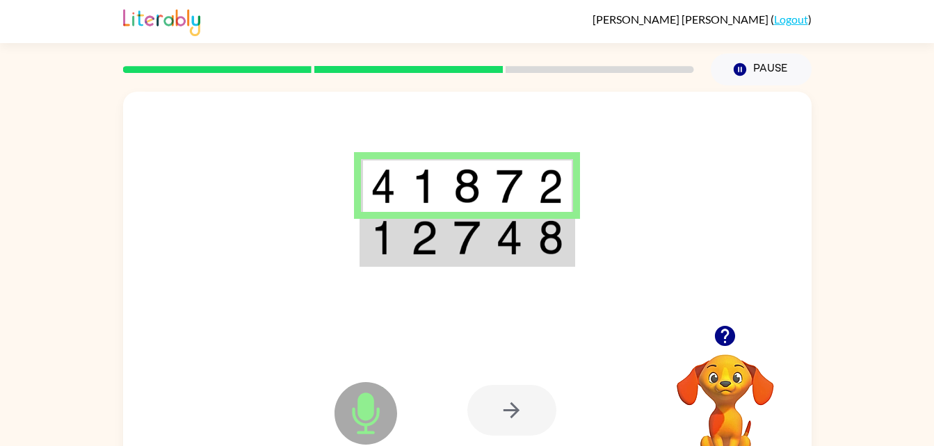
click at [538, 235] on td at bounding box center [552, 239] width 42 height 54
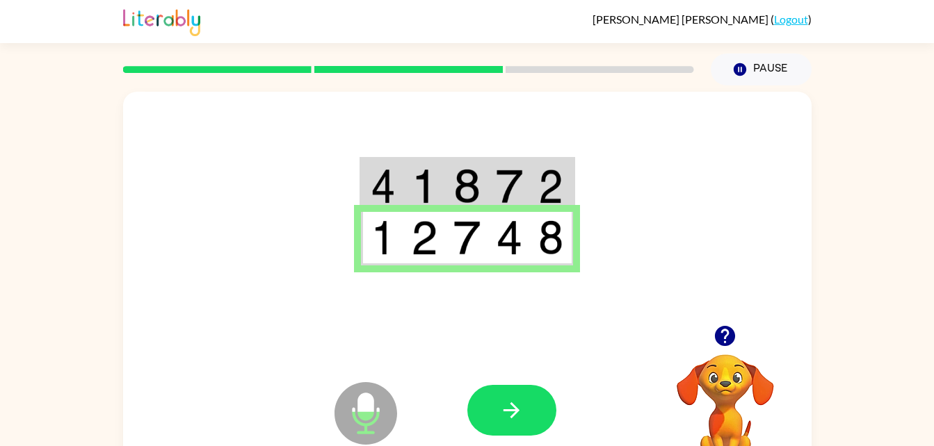
click at [488, 370] on div at bounding box center [569, 410] width 205 height 156
click at [501, 411] on icon "button" at bounding box center [511, 410] width 24 height 24
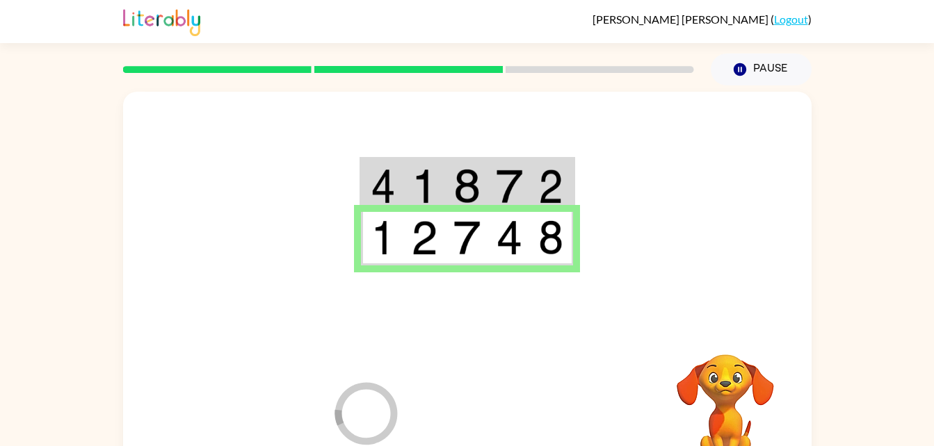
click at [528, 395] on div at bounding box center [569, 410] width 205 height 156
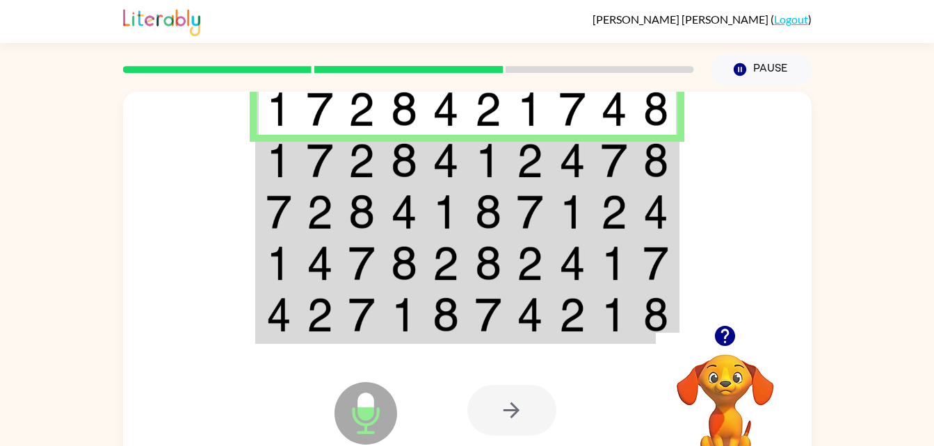
click at [511, 170] on td at bounding box center [530, 160] width 42 height 51
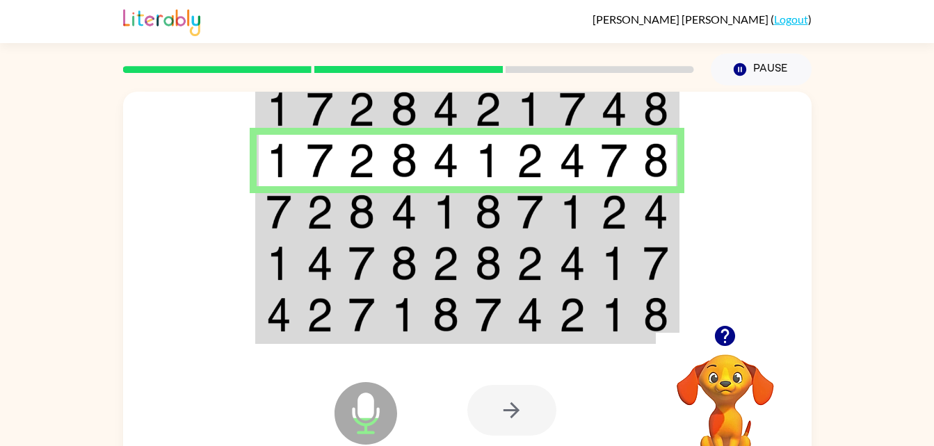
click at [405, 217] on img at bounding box center [404, 212] width 26 height 35
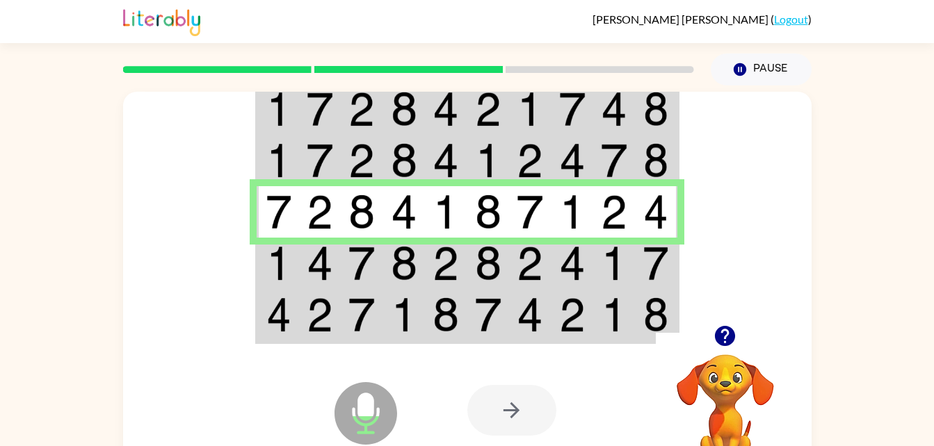
click at [465, 255] on td at bounding box center [446, 263] width 42 height 51
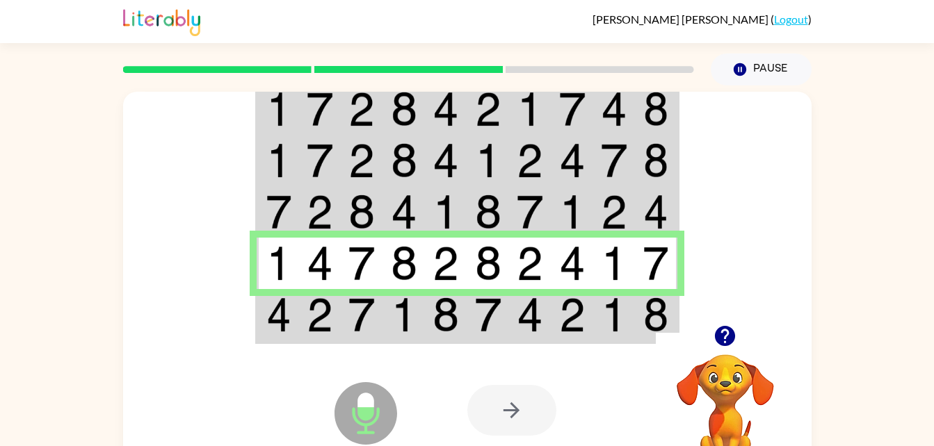
click at [384, 321] on td at bounding box center [404, 316] width 42 height 54
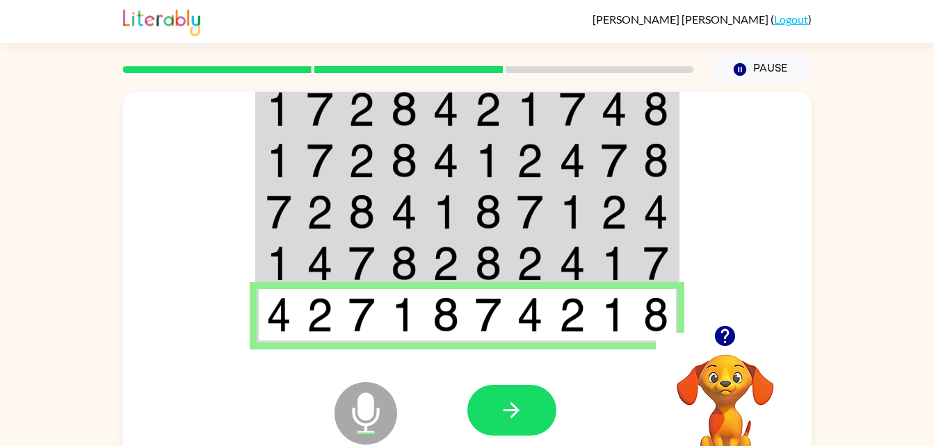
click at [514, 410] on icon "button" at bounding box center [511, 410] width 24 height 24
click at [531, 431] on div at bounding box center [569, 410] width 205 height 156
